Goal: Use online tool/utility

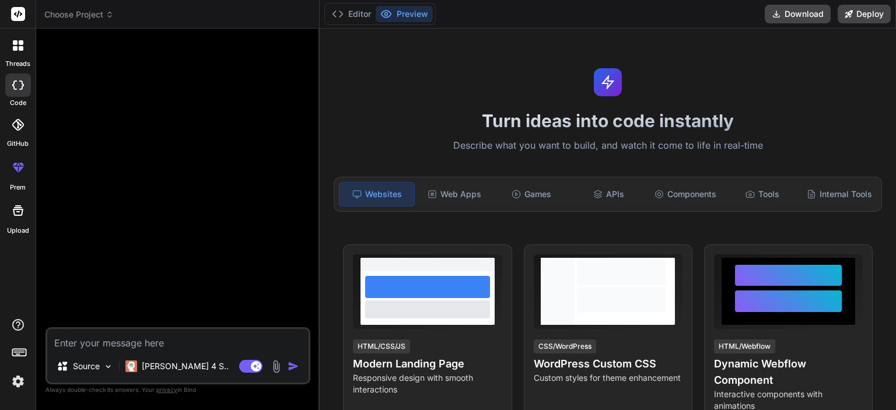
click at [103, 335] on textarea at bounding box center [177, 339] width 261 height 21
paste textarea "# IdeaCompass - Product Requirements Document (PRD) ## Document Information - *…"
type textarea "# IdeaCompass - Product Requirements Document (PRD) ## Document Information - *…"
type textarea "x"
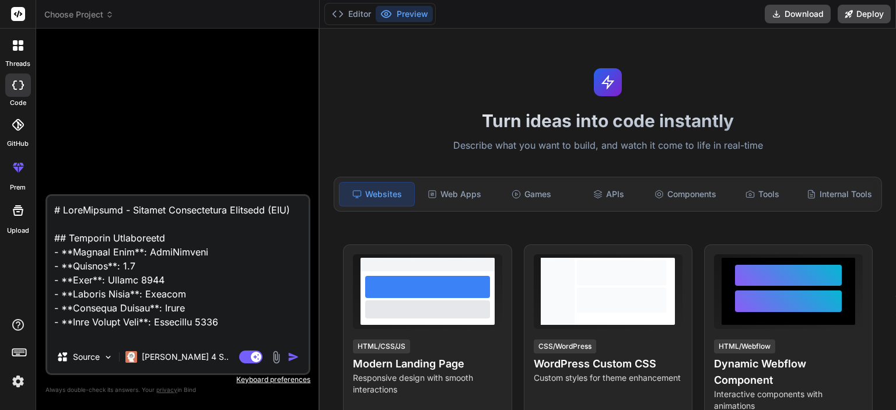
scroll to position [8944, 0]
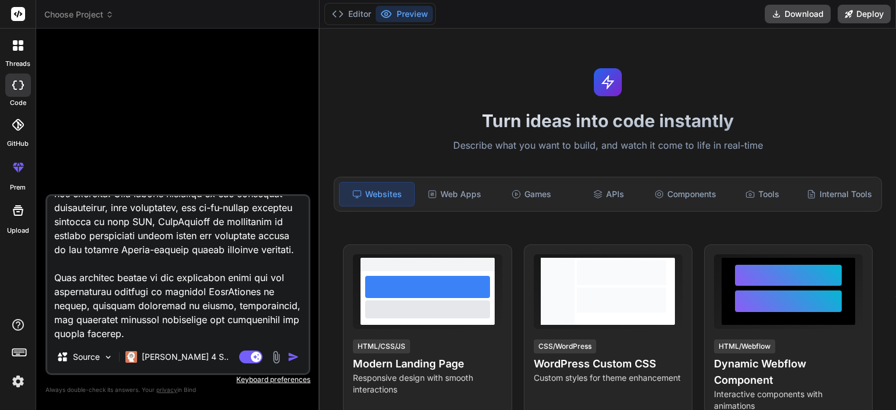
type textarea "# IdeaCompass - Product Requirements Document (PRD) ## Document Information - *…"
click at [293, 358] on img "button" at bounding box center [293, 357] width 12 height 12
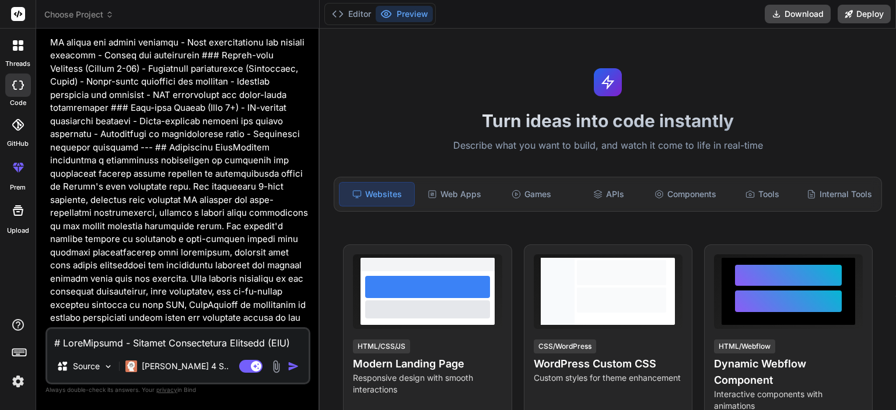
scroll to position [4649, 0]
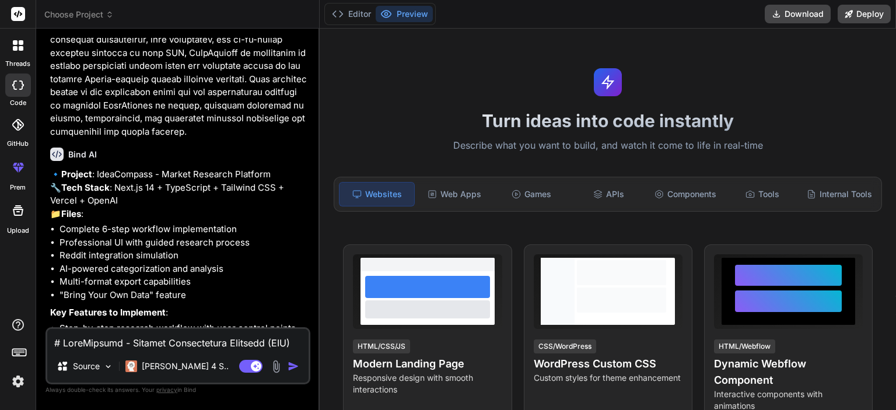
type textarea "x"
click at [98, 342] on textarea at bounding box center [177, 339] width 261 height 21
type textarea "o"
type textarea "x"
type textarea "ok"
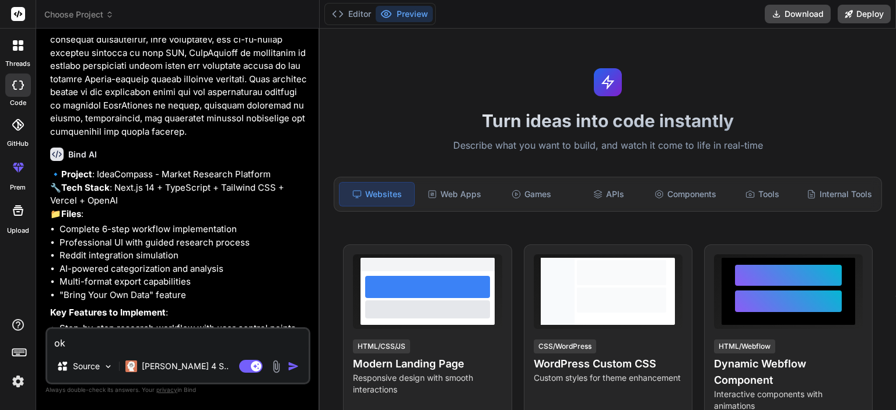
type textarea "x"
type textarea "ok"
type textarea "x"
type textarea "ok g"
type textarea "x"
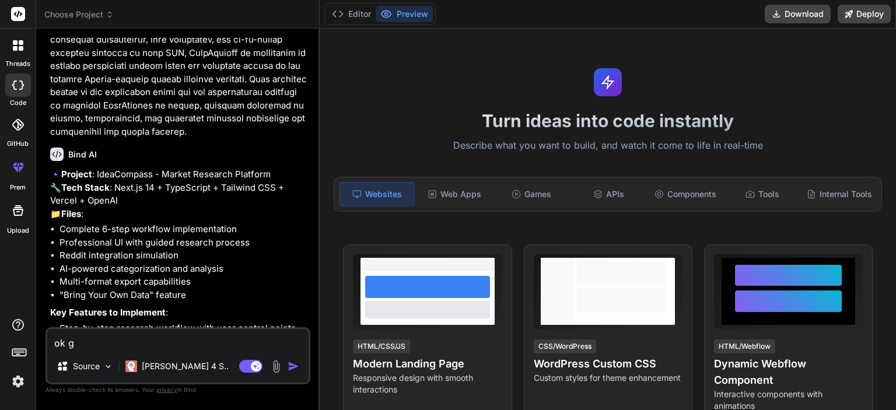
type textarea "ok go"
type textarea "x"
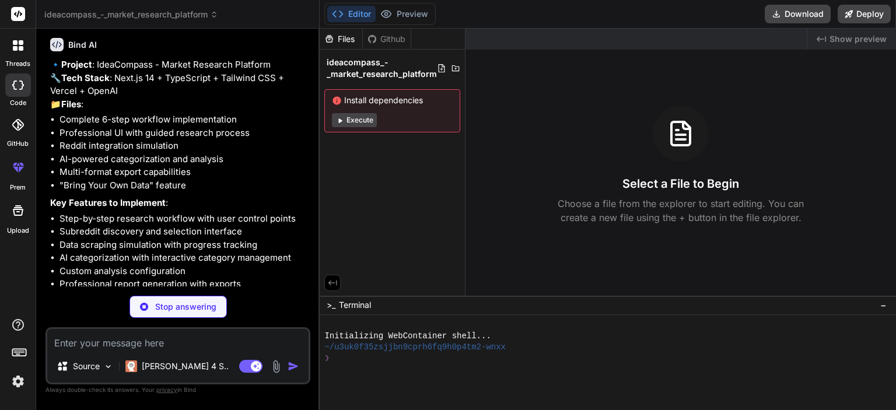
scroll to position [4770, 0]
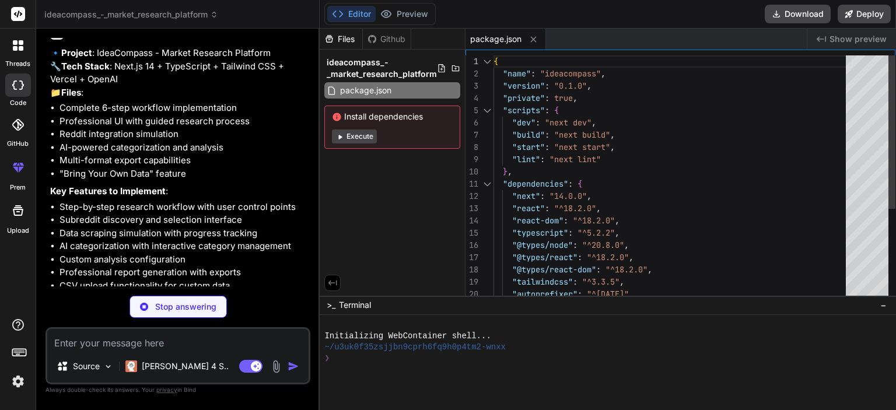
type textarea "x"
type textarea "module.exports = nextConfig"
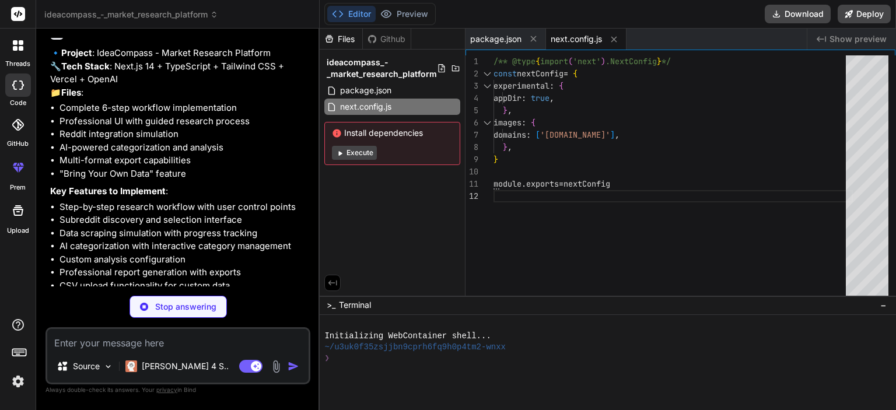
type textarea "x"
type textarea "}"
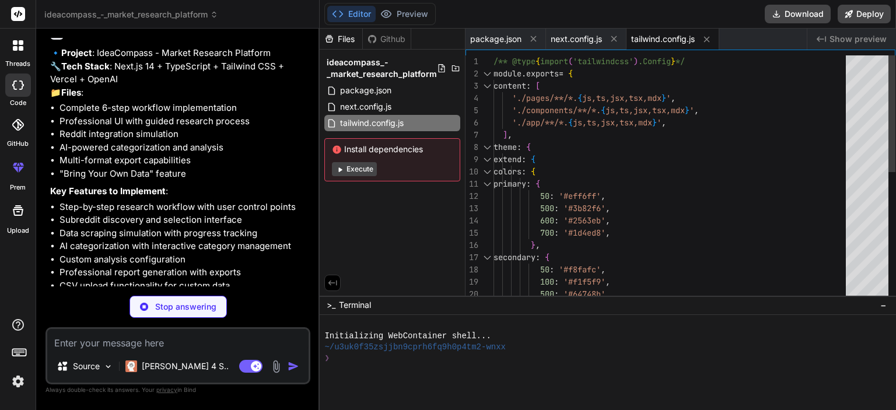
type textarea "x"
type textarea "module.exports = { plugins: { tailwindcss: {}, autoprefixer: {}, }, }"
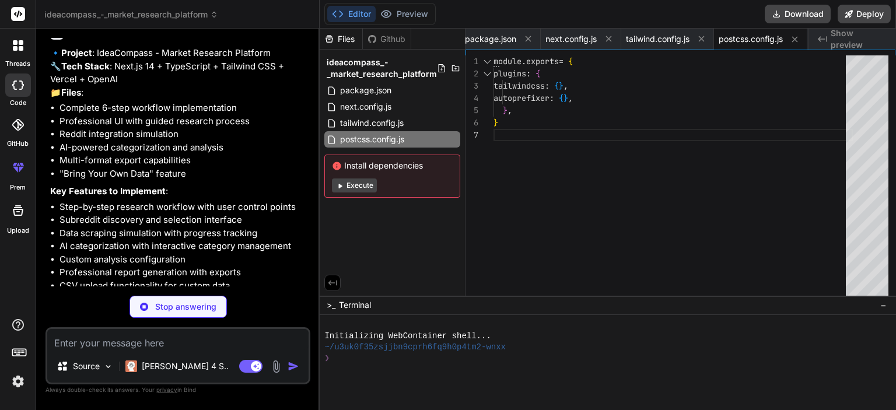
type textarea "x"
type textarea ""baseUrl": ".", "paths": { "@/*": ["./*"] } }, "include": ["next-env.d.ts", "**…"
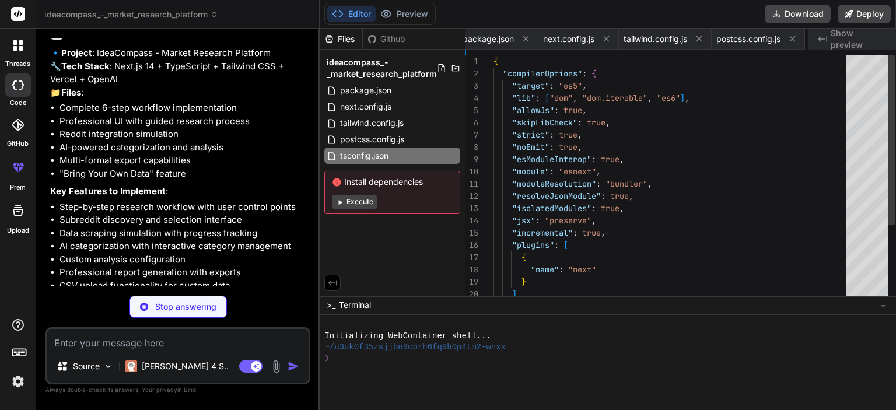
scroll to position [0, 86]
type textarea "x"
type textarea "} }"
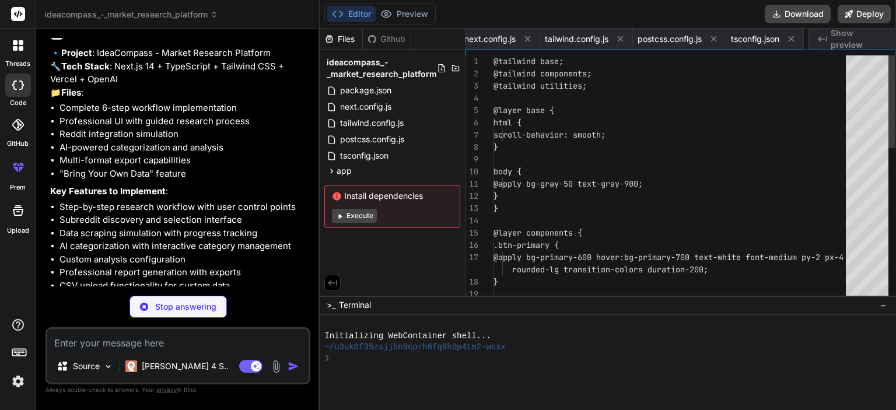
scroll to position [0, 159]
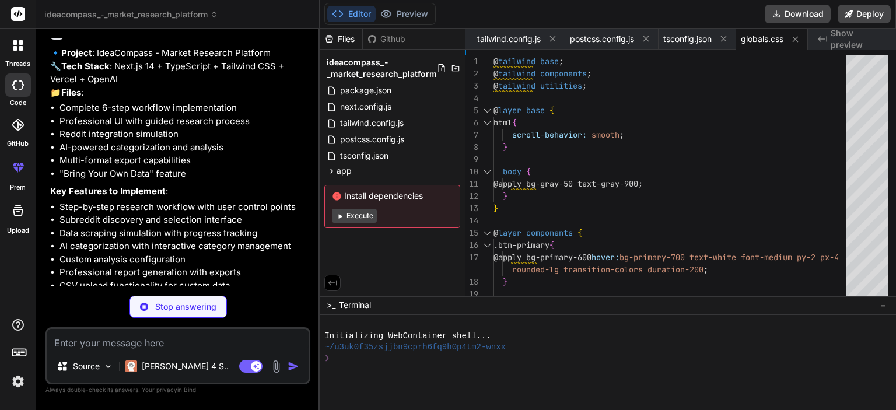
type textarea "x"
type textarea ") }"
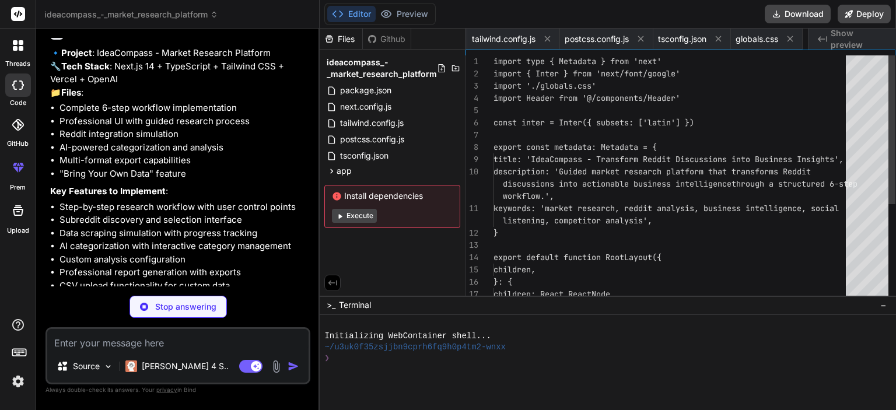
scroll to position [0, 229]
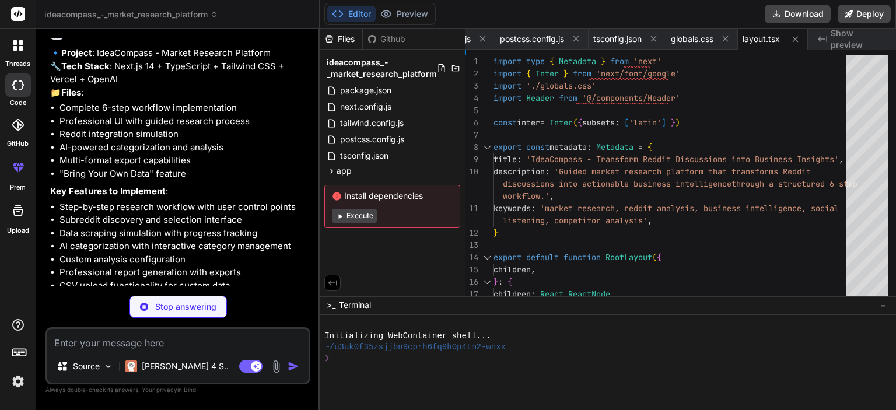
type textarea "x"
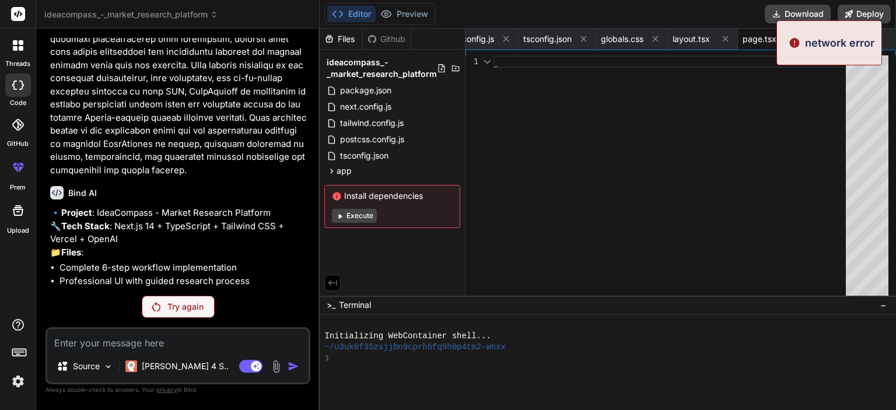
scroll to position [4605, 0]
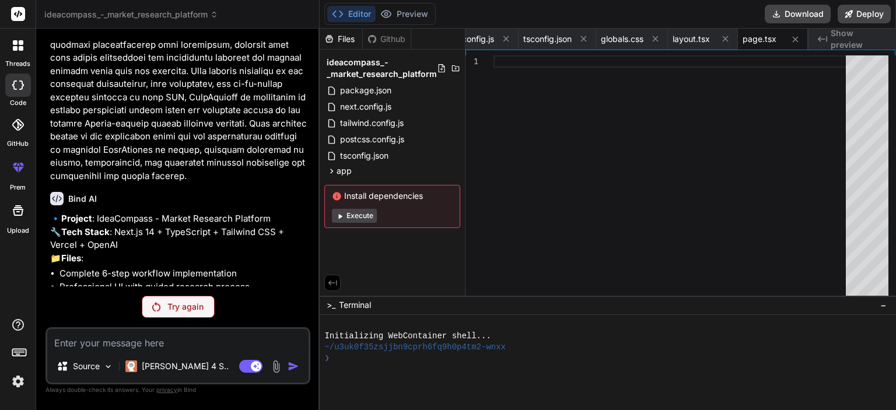
click at [177, 308] on p "Try again" at bounding box center [185, 307] width 36 height 12
click at [356, 213] on button "Execute" at bounding box center [354, 216] width 45 height 14
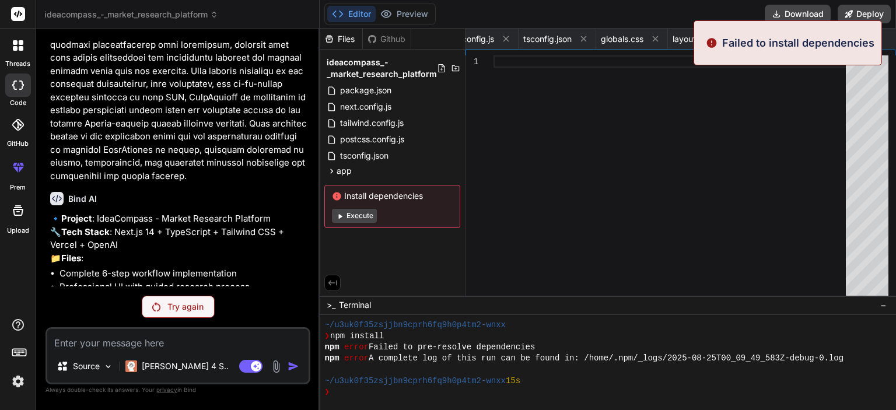
scroll to position [67, 0]
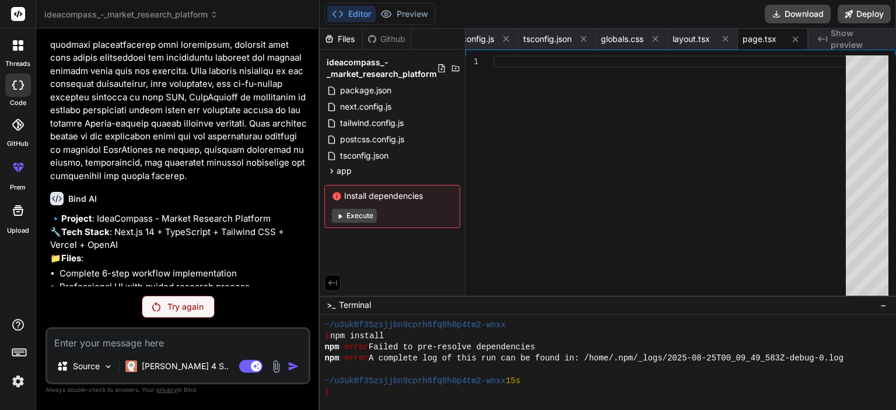
click at [164, 309] on div "Try again" at bounding box center [178, 307] width 73 height 22
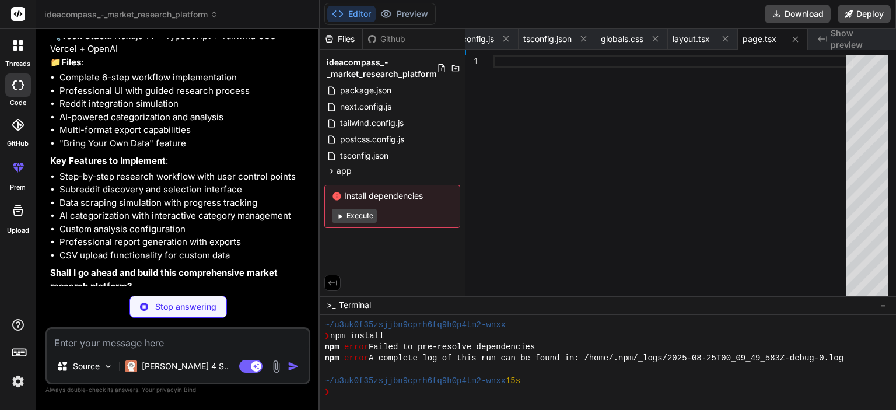
scroll to position [4811, 0]
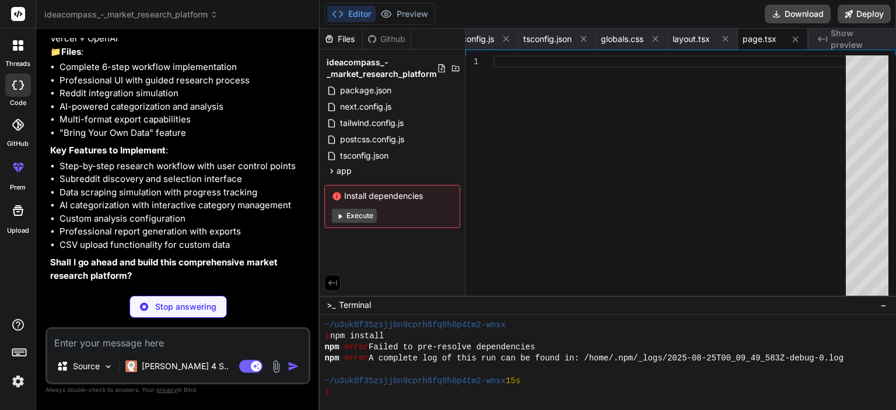
type textarea "x"
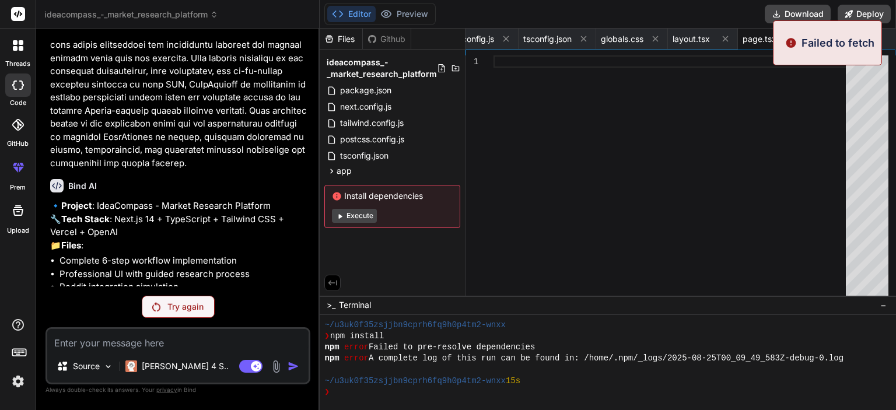
scroll to position [4605, 0]
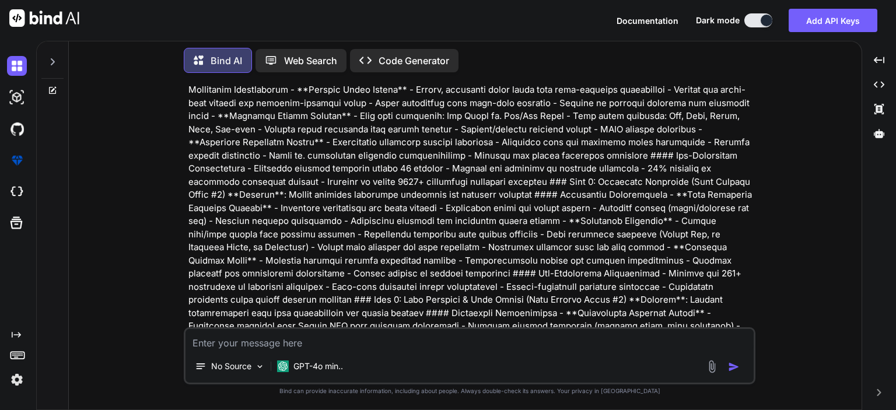
scroll to position [499, 0]
click at [732, 368] on img "button" at bounding box center [734, 367] width 12 height 12
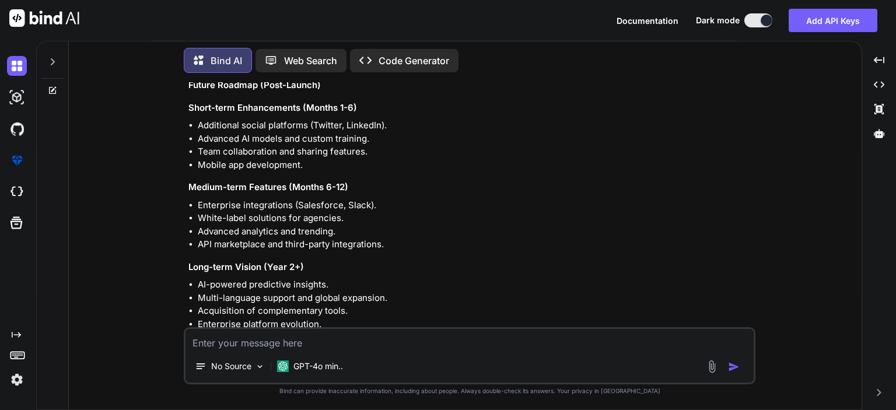
scroll to position [7973, 0]
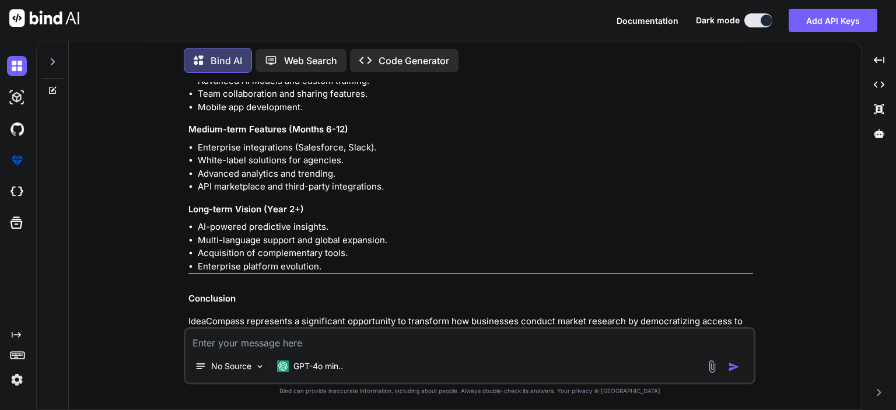
click at [257, 342] on textarea at bounding box center [469, 339] width 568 height 21
click at [207, 394] on p "Open in Editor" at bounding box center [226, 400] width 55 height 12
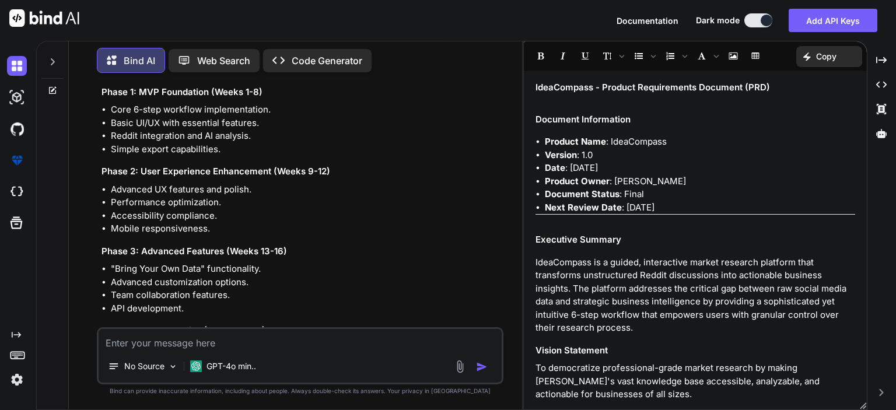
scroll to position [8944, 0]
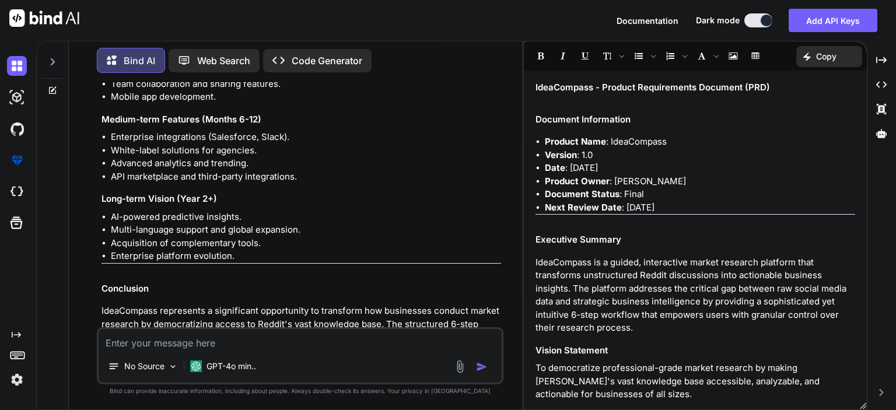
click at [308, 59] on p "Code Generator" at bounding box center [327, 61] width 71 height 14
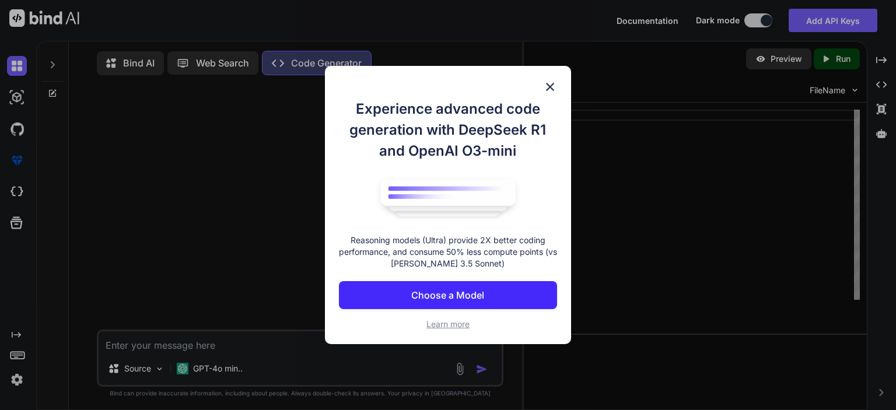
click at [550, 94] on div "Experience advanced code generation with DeepSeek R1 and OpenAI O3-mini Reasoni…" at bounding box center [448, 205] width 246 height 279
click at [552, 86] on img at bounding box center [550, 87] width 14 height 14
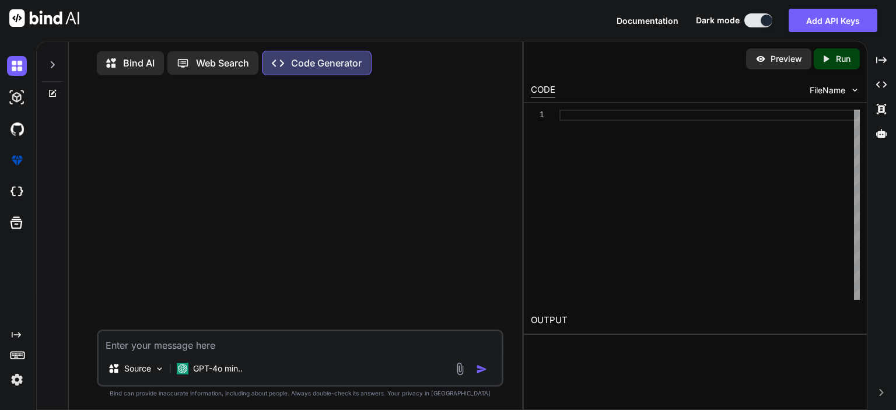
click at [128, 65] on p "Bind AI" at bounding box center [138, 63] width 31 height 14
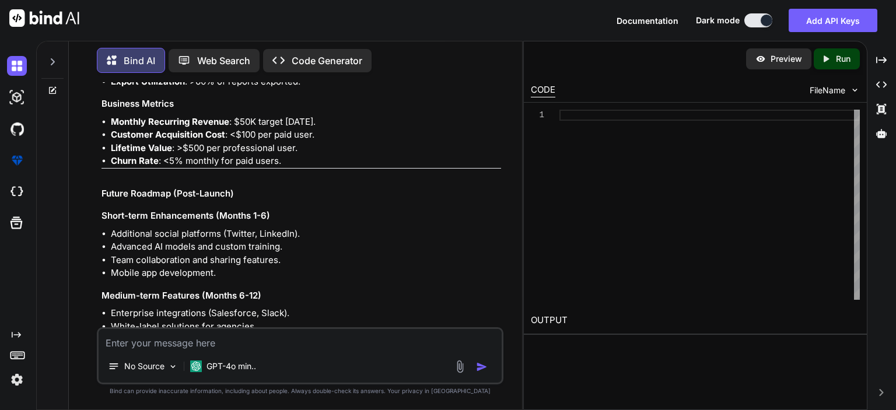
scroll to position [8971, 0]
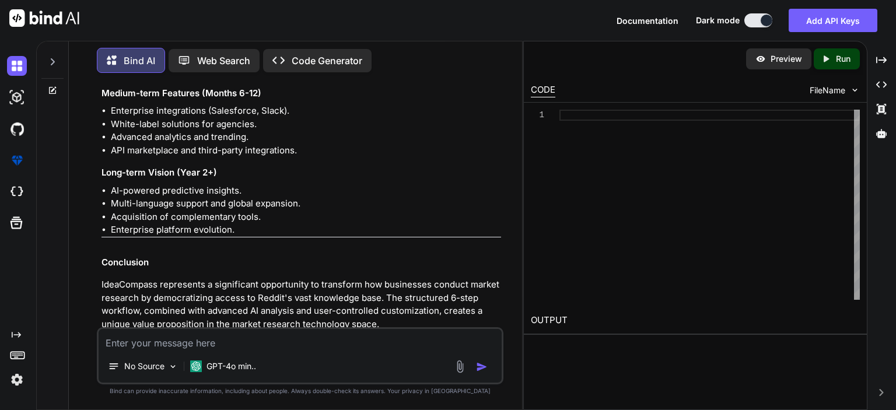
click at [837, 60] on p "Run" at bounding box center [843, 59] width 15 height 12
